Goal: Transaction & Acquisition: Purchase product/service

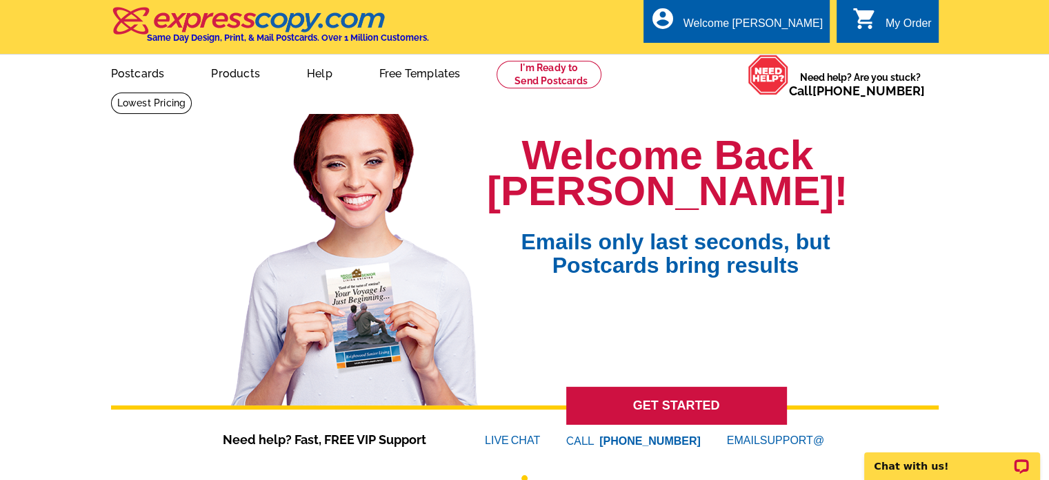
click at [891, 24] on div "My Order" at bounding box center [909, 26] width 46 height 19
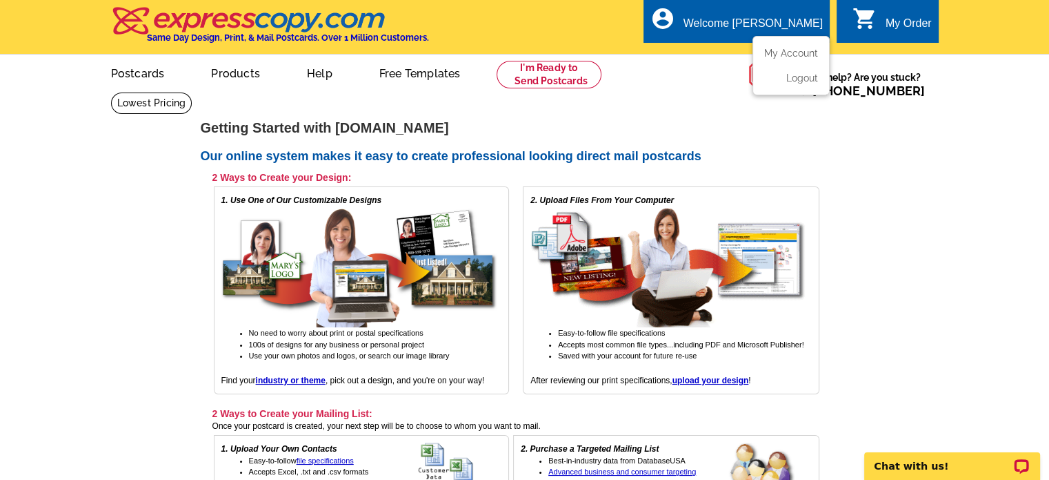
click at [781, 31] on div "Welcome [PERSON_NAME]" at bounding box center [753, 26] width 139 height 19
click at [792, 51] on link "My Account" at bounding box center [788, 53] width 59 height 12
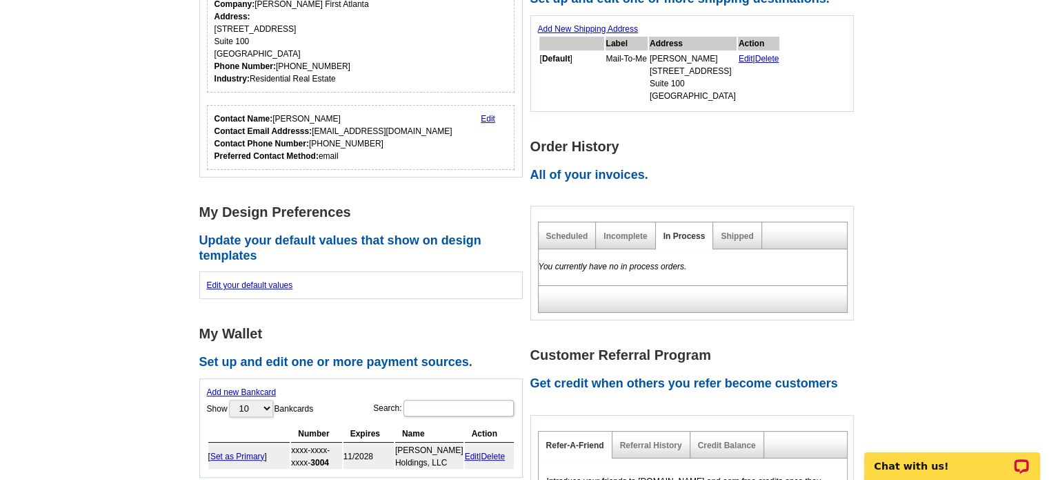
scroll to position [69, 0]
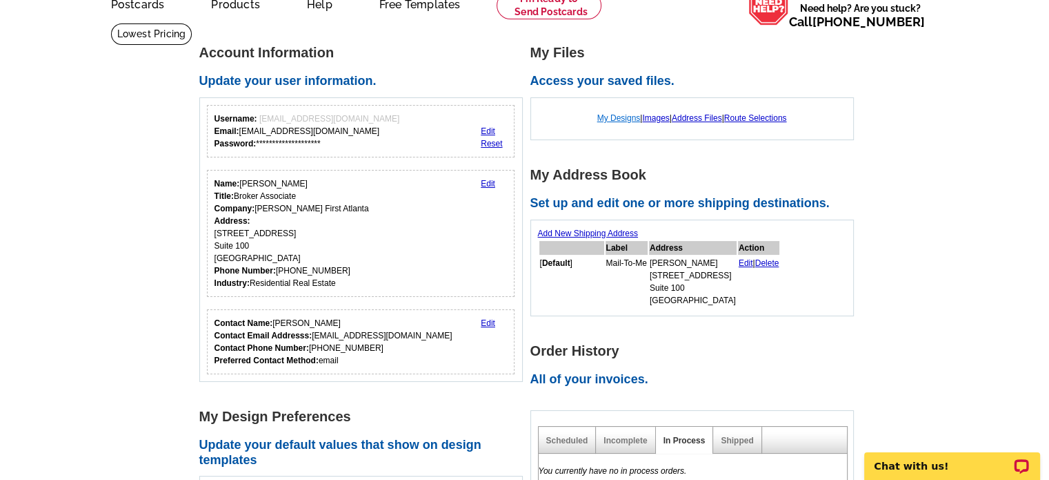
click at [606, 122] on link "My Designs" at bounding box center [619, 118] width 43 height 10
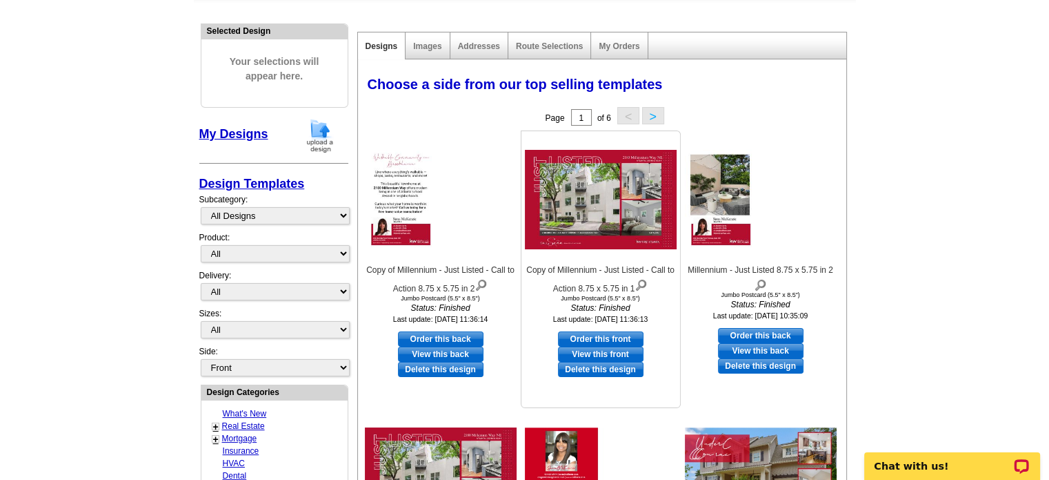
scroll to position [138, 0]
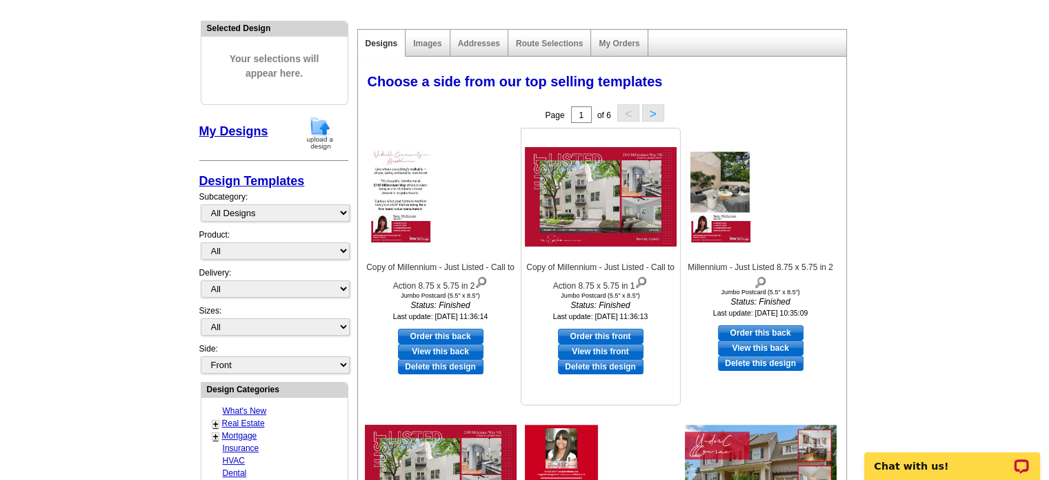
click at [602, 339] on link "Order this front" at bounding box center [601, 335] width 86 height 15
select select "2"
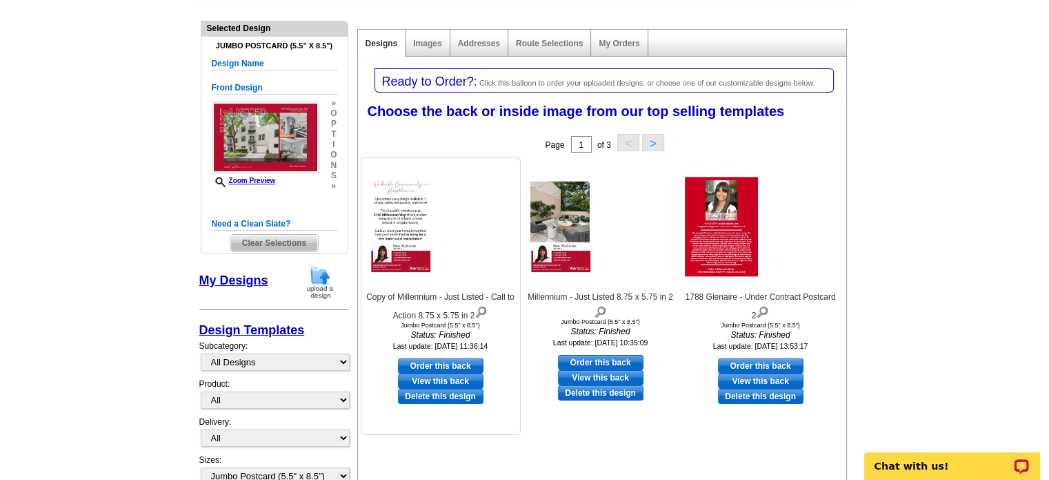
click at [468, 368] on link "Order this back" at bounding box center [441, 365] width 86 height 15
select select "front"
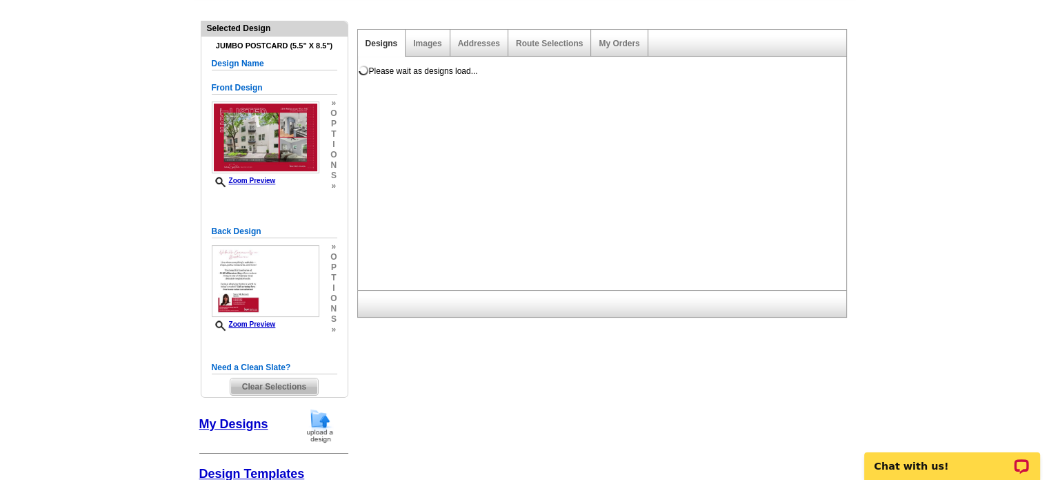
scroll to position [0, 0]
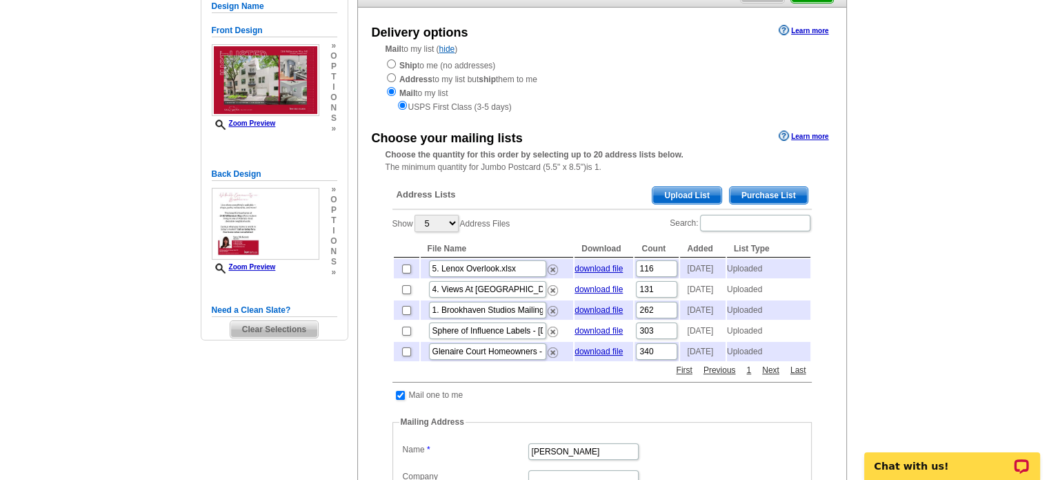
scroll to position [207, 0]
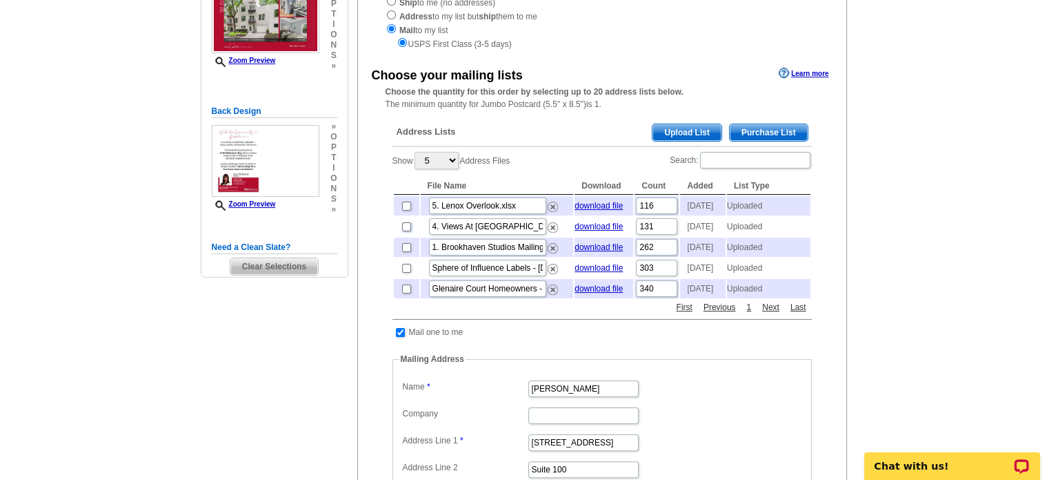
click at [406, 231] on input "checkbox" at bounding box center [406, 226] width 9 height 9
checkbox input "true"
click at [406, 208] on input "checkbox" at bounding box center [406, 205] width 9 height 9
checkbox input "true"
click at [497, 255] on input "1. Brookhaven Studios Mailing List v2.xlsx" at bounding box center [487, 247] width 117 height 17
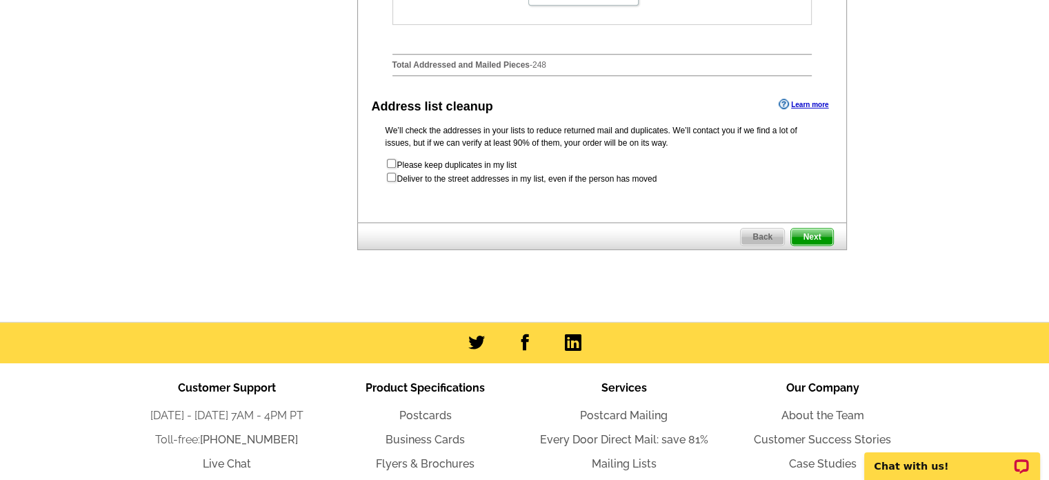
scroll to position [0, 0]
click at [811, 245] on span "Next" at bounding box center [811, 236] width 41 height 17
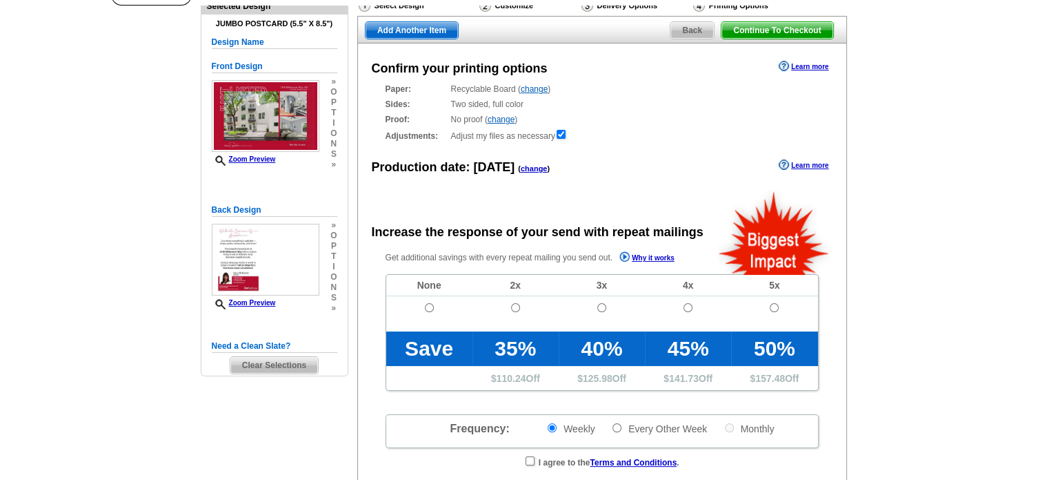
radio input "false"
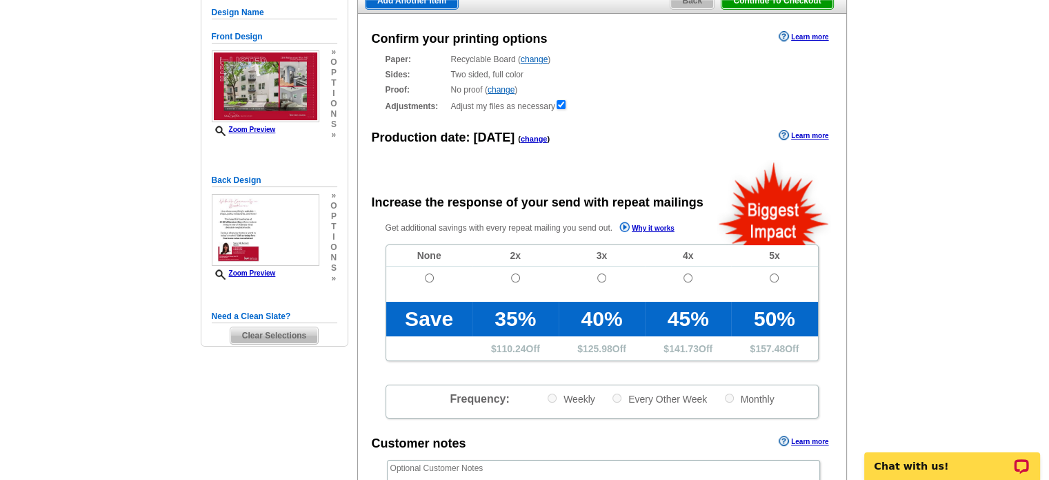
click at [427, 271] on td at bounding box center [429, 283] width 86 height 35
click at [433, 278] on input "radio" at bounding box center [429, 277] width 9 height 9
radio input "true"
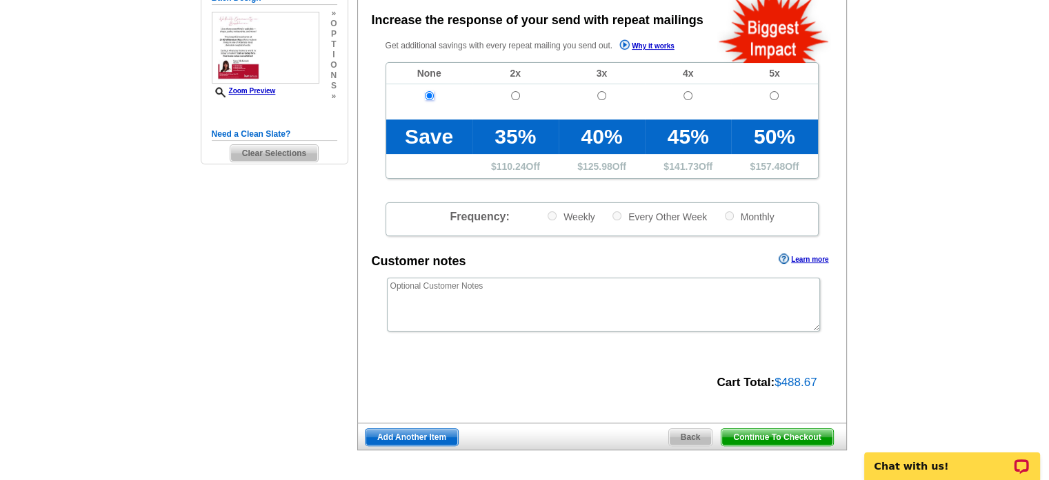
scroll to position [414, 0]
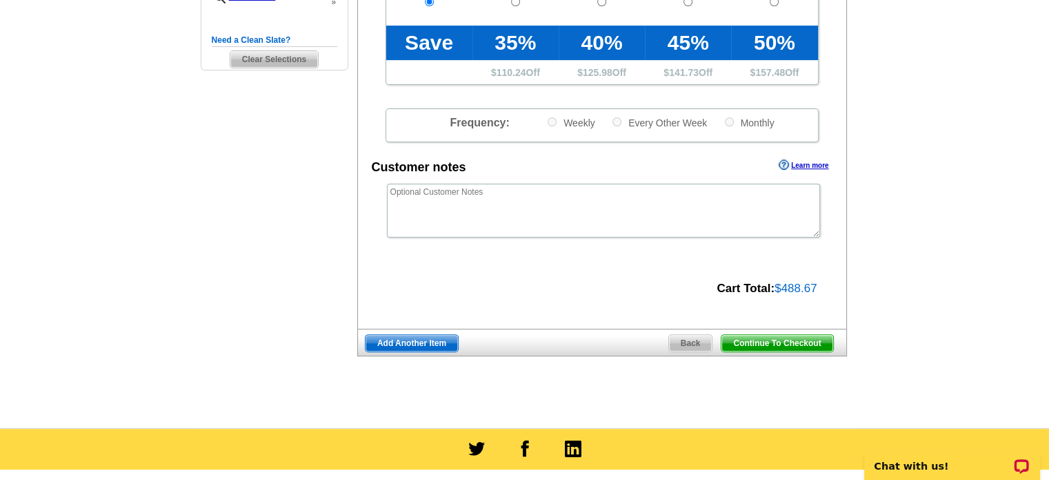
click at [799, 342] on span "Continue To Checkout" at bounding box center [777, 343] width 111 height 17
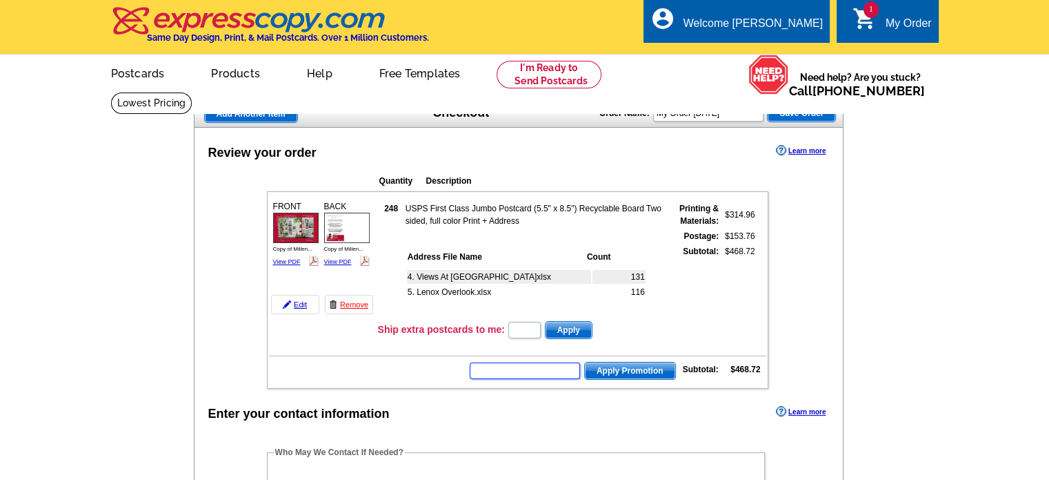
click at [525, 366] on input "text" at bounding box center [525, 370] width 110 height 17
click at [519, 369] on input "text" at bounding box center [525, 370] width 110 height 17
click at [516, 365] on input "text" at bounding box center [525, 370] width 110 height 17
type input "SMS50f"
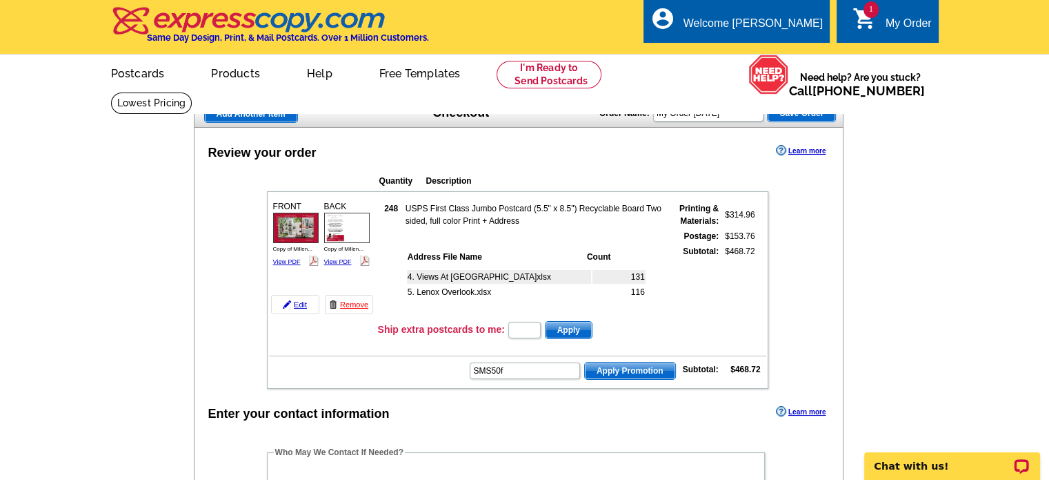
click at [651, 364] on span "Apply Promotion" at bounding box center [630, 370] width 90 height 17
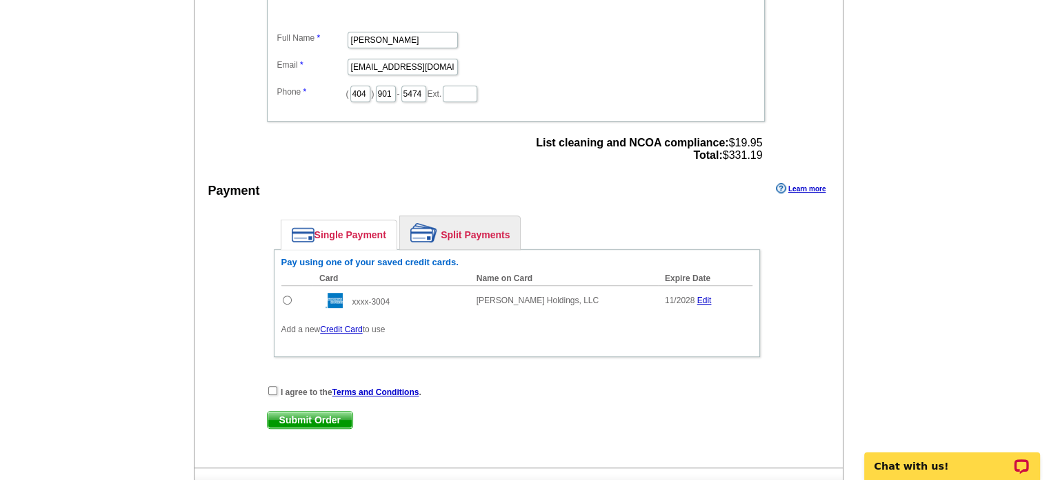
scroll to position [552, 0]
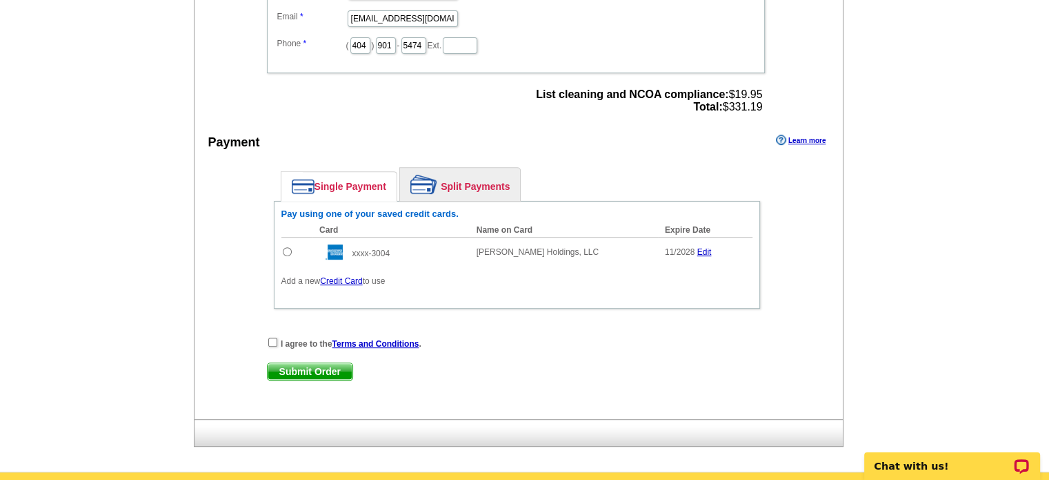
click at [284, 239] on td at bounding box center [298, 252] width 32 height 30
click at [288, 247] on input "radio" at bounding box center [287, 251] width 9 height 9
radio input "true"
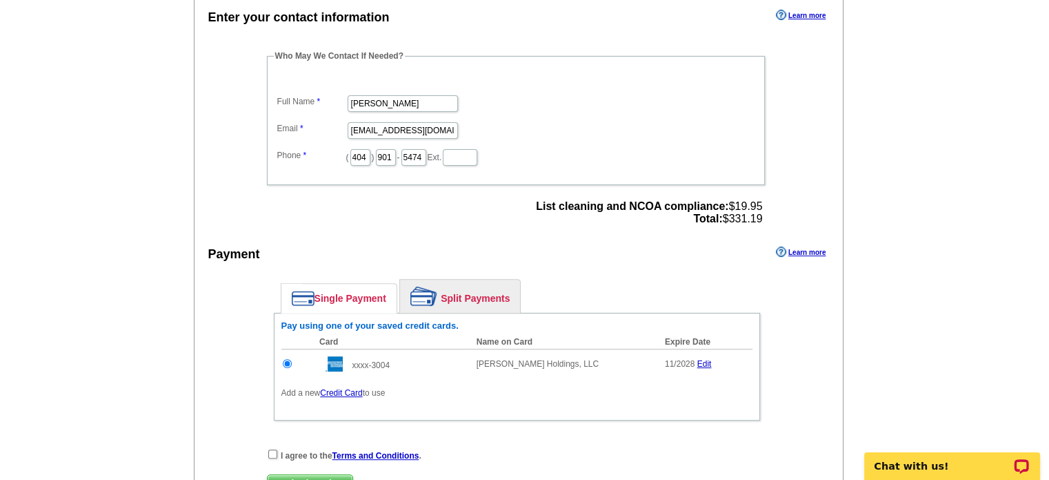
scroll to position [759, 0]
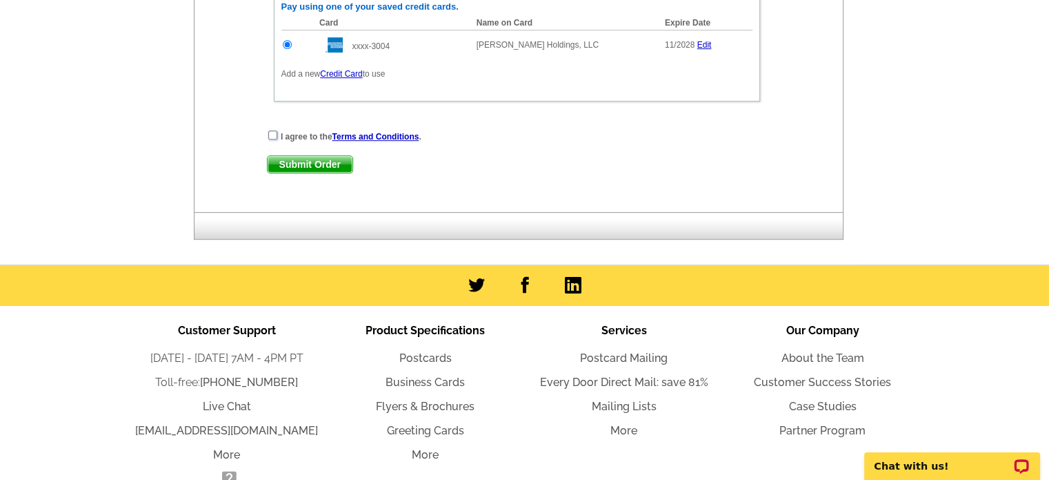
click at [275, 130] on input "checkbox" at bounding box center [272, 134] width 9 height 9
checkbox input "true"
click at [342, 165] on link "Submit Order" at bounding box center [310, 164] width 86 height 18
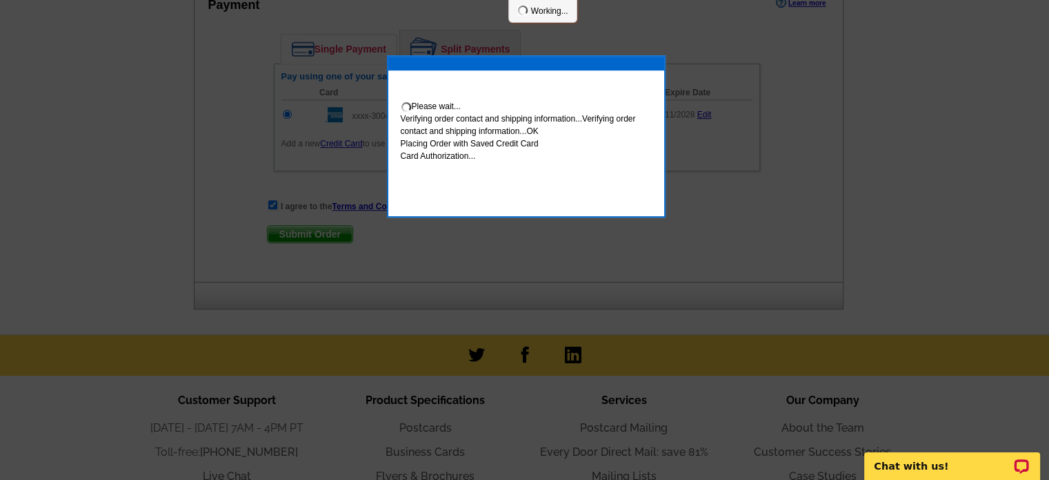
scroll to position [828, 0]
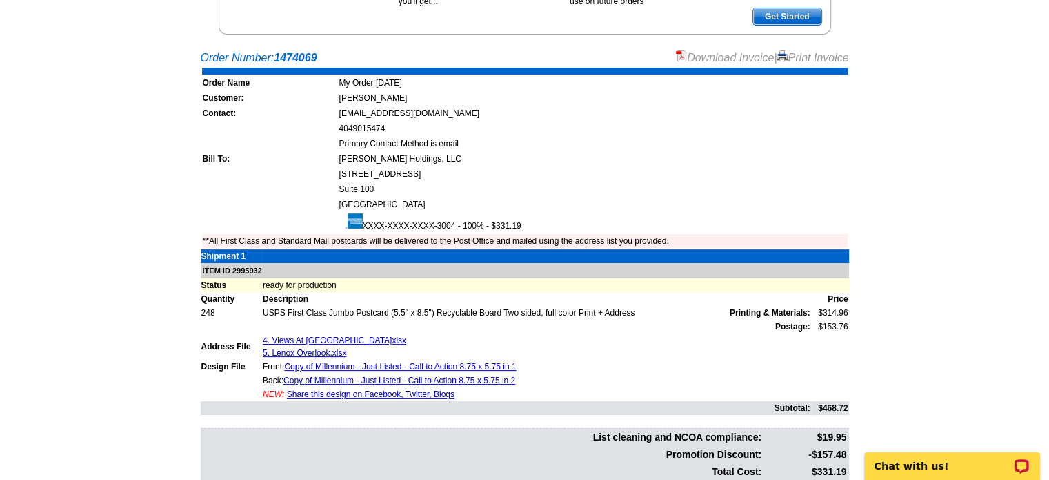
scroll to position [345, 0]
